Goal: Task Accomplishment & Management: Use online tool/utility

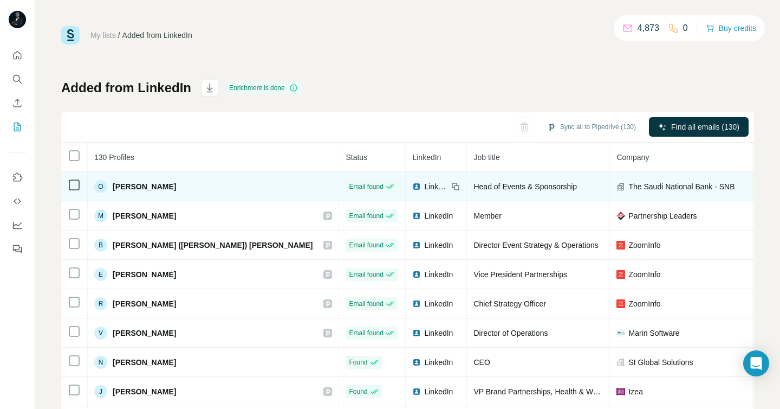
drag, startPoint x: 638, startPoint y: 186, endPoint x: 705, endPoint y: 192, distance: 66.9
copy span "o.ghurab@alahli.com"
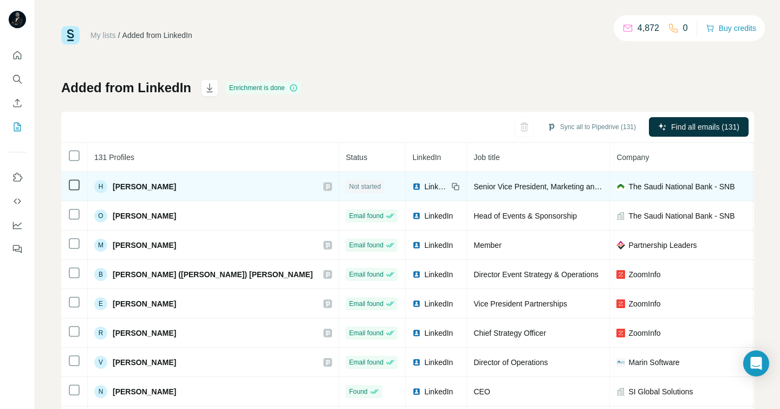
click at [349, 182] on span "Not started" at bounding box center [365, 187] width 32 height 10
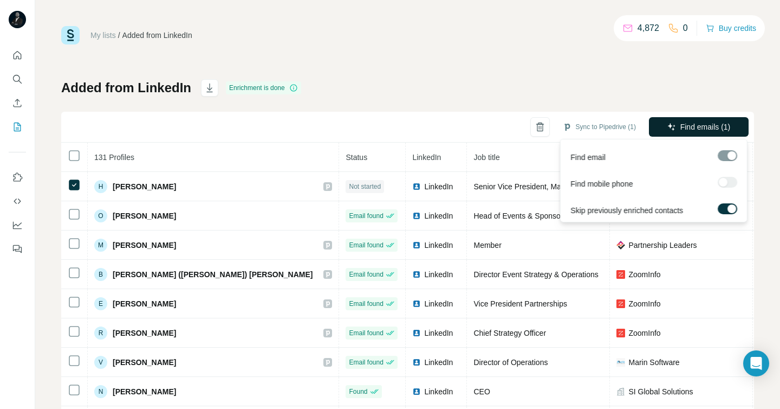
click at [722, 122] on span "Find emails (1)" at bounding box center [706, 126] width 50 height 11
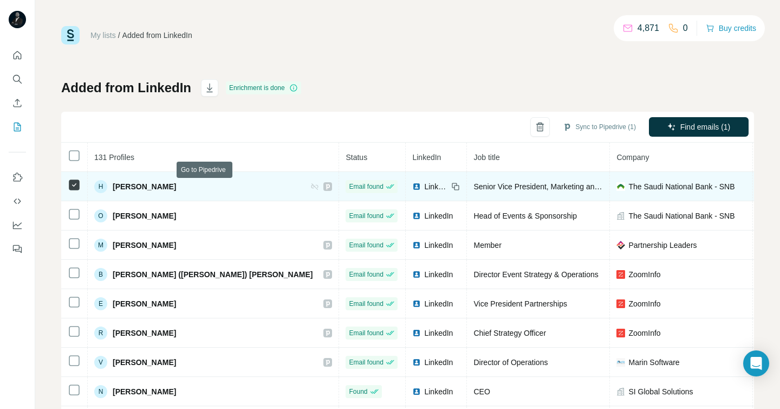
click at [326, 186] on icon at bounding box center [328, 186] width 4 height 5
drag, startPoint x: 113, startPoint y: 186, endPoint x: 176, endPoint y: 186, distance: 62.9
click at [176, 186] on span "Hassan Al-Omran" at bounding box center [144, 186] width 63 height 11
copy span "Hassan Al-Omran"
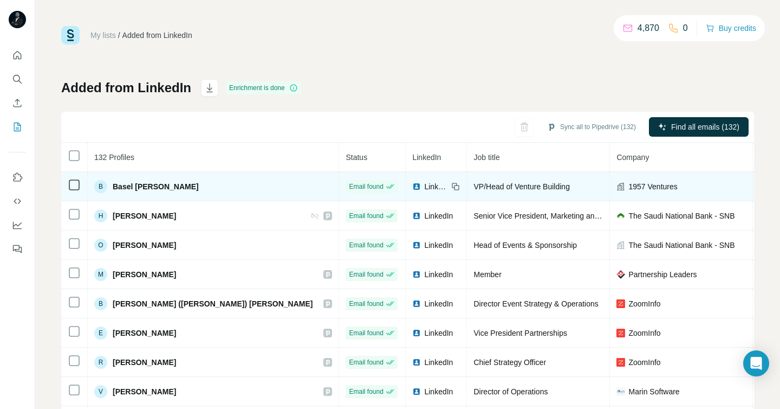
scroll to position [0, 2]
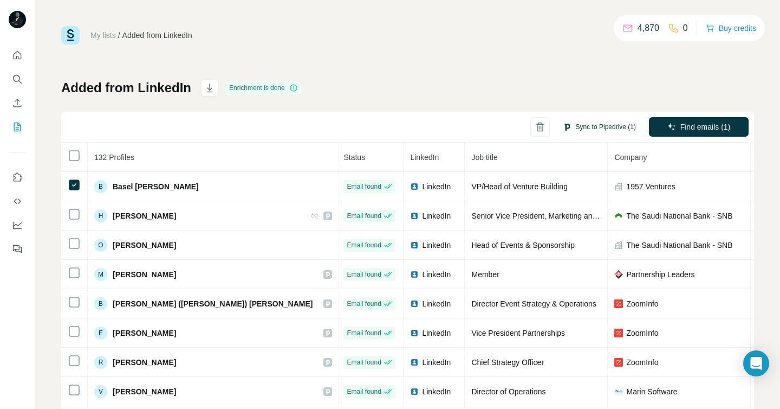
click at [580, 124] on button "Sync to Pipedrive (1)" at bounding box center [600, 127] width 88 height 16
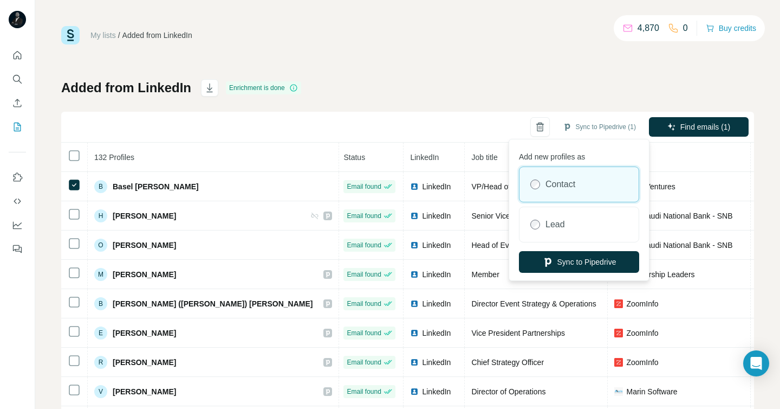
click at [566, 185] on label "Contact" at bounding box center [561, 184] width 30 height 13
click at [580, 262] on button "Sync to Pipedrive" at bounding box center [579, 262] width 120 height 22
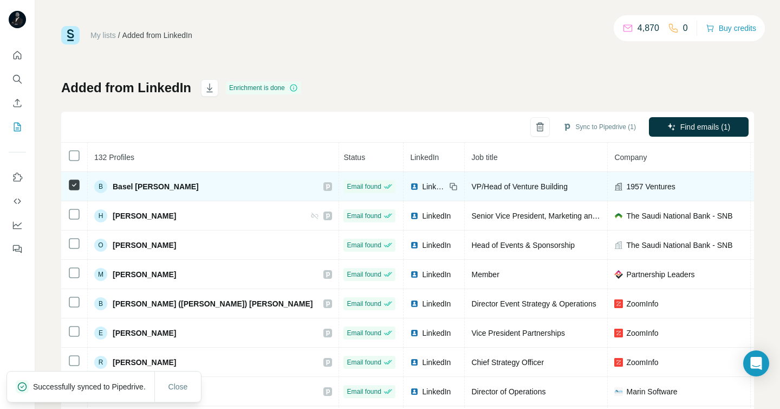
click at [326, 185] on icon at bounding box center [328, 186] width 4 height 5
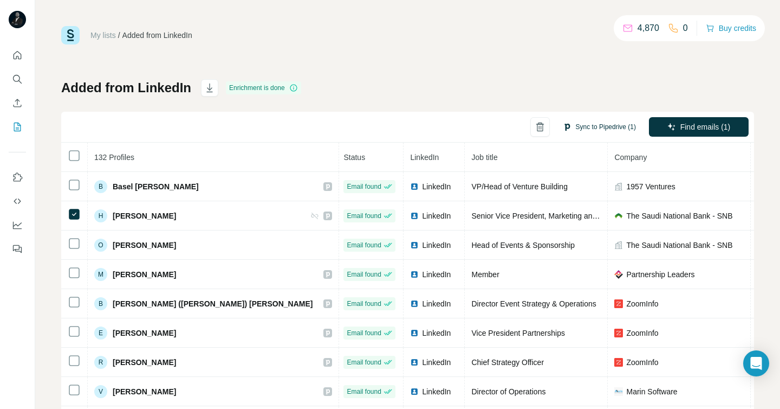
click at [589, 126] on button "Sync to Pipedrive (1)" at bounding box center [600, 127] width 88 height 16
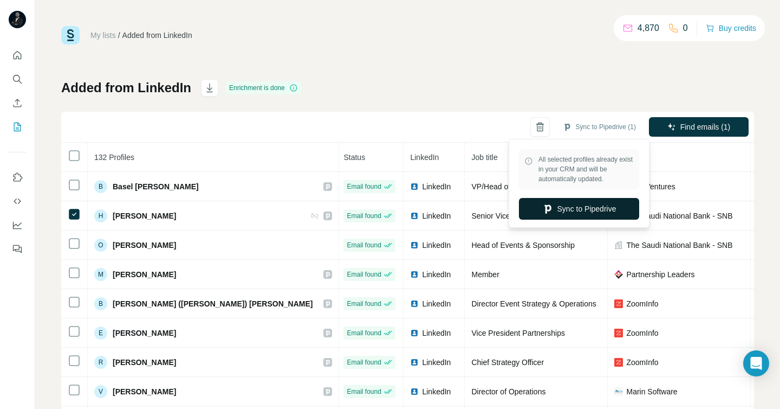
click at [591, 212] on button "Sync to Pipedrive" at bounding box center [579, 209] width 120 height 22
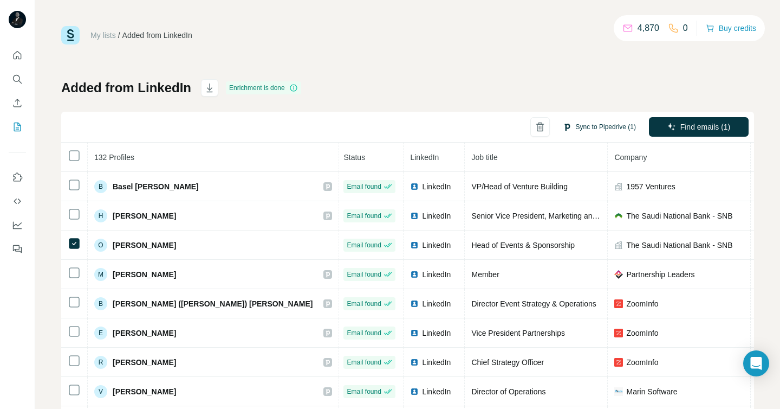
click at [598, 128] on button "Sync to Pipedrive (1)" at bounding box center [600, 127] width 88 height 16
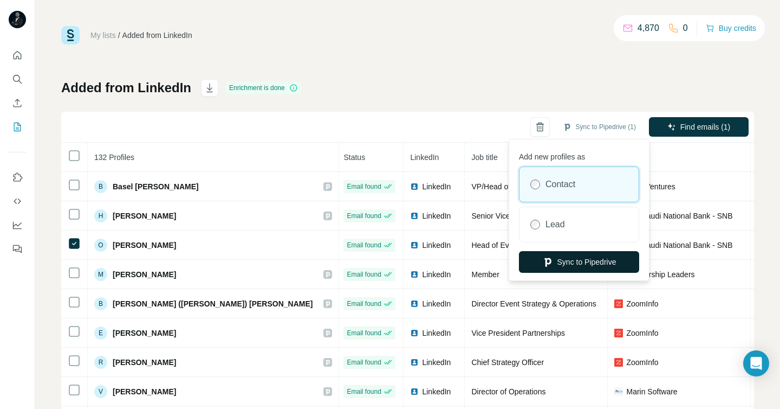
click at [589, 263] on button "Sync to Pipedrive" at bounding box center [579, 262] width 120 height 22
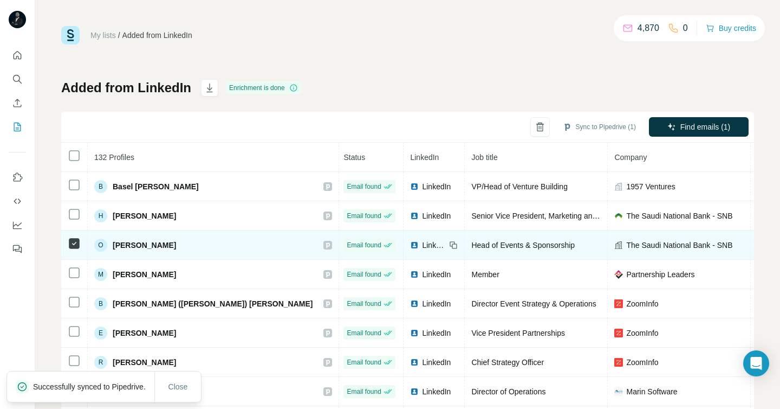
click at [326, 247] on icon at bounding box center [328, 244] width 4 height 5
